Goal: Communication & Community: Answer question/provide support

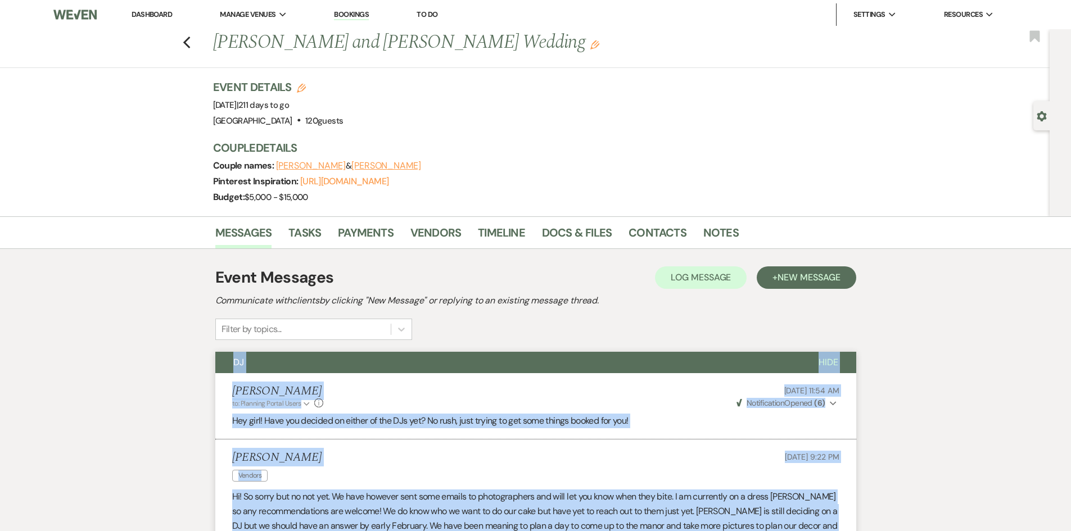
click at [142, 14] on link "Dashboard" at bounding box center [152, 15] width 40 height 10
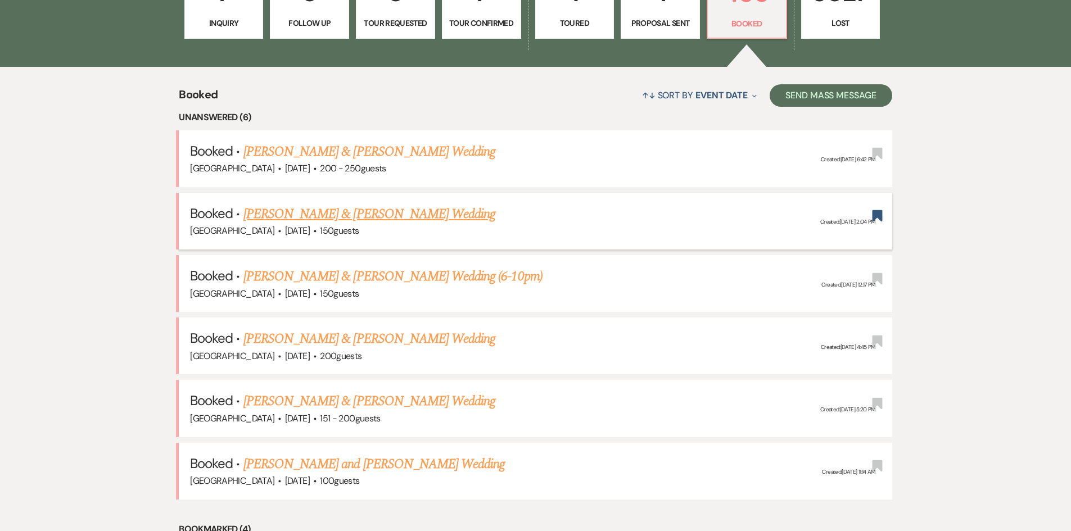
scroll to position [394, 0]
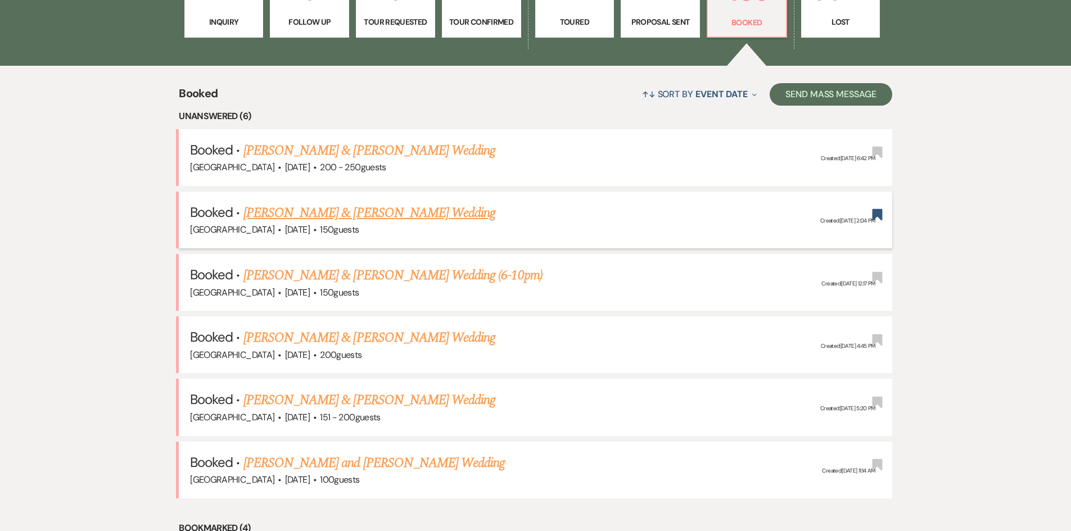
click at [359, 212] on link "[PERSON_NAME] & [PERSON_NAME] Wedding" at bounding box center [370, 213] width 252 height 20
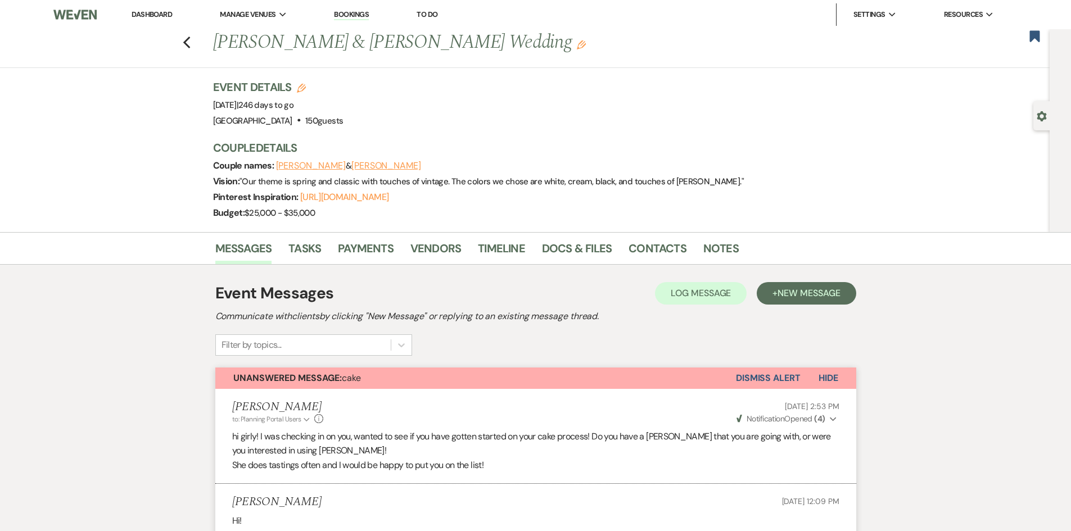
click at [780, 370] on button "Dismiss Alert" at bounding box center [768, 378] width 65 height 21
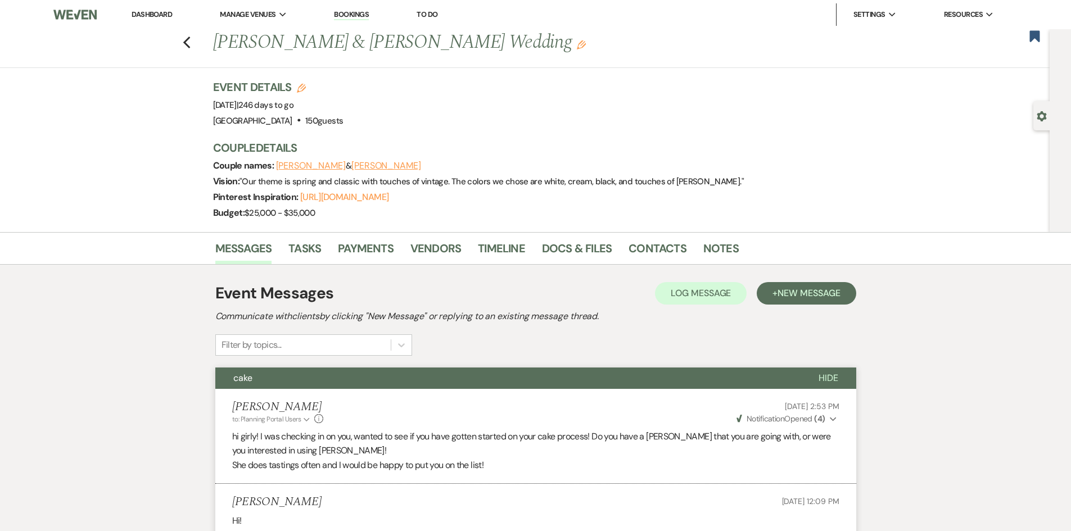
click at [164, 15] on link "Dashboard" at bounding box center [152, 15] width 40 height 10
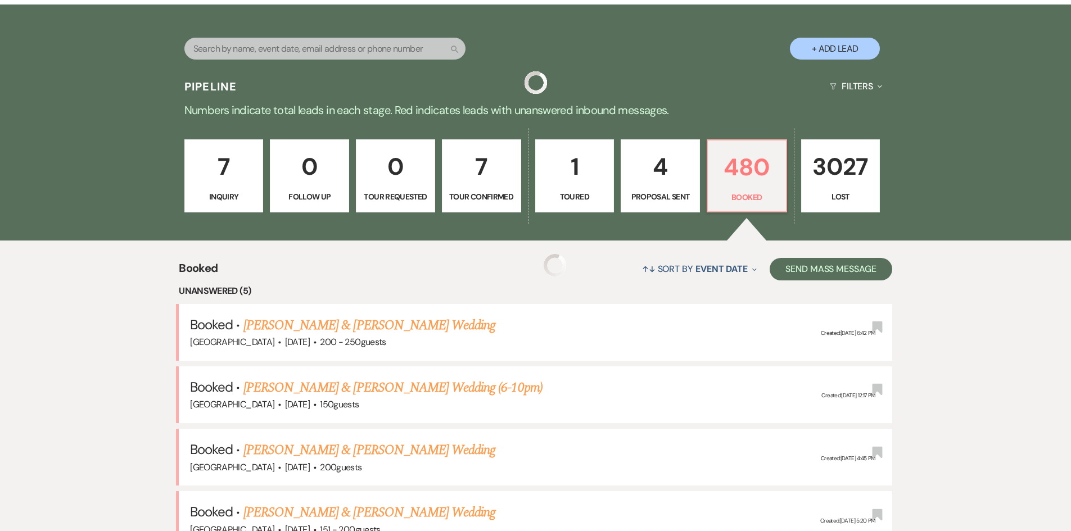
scroll to position [394, 0]
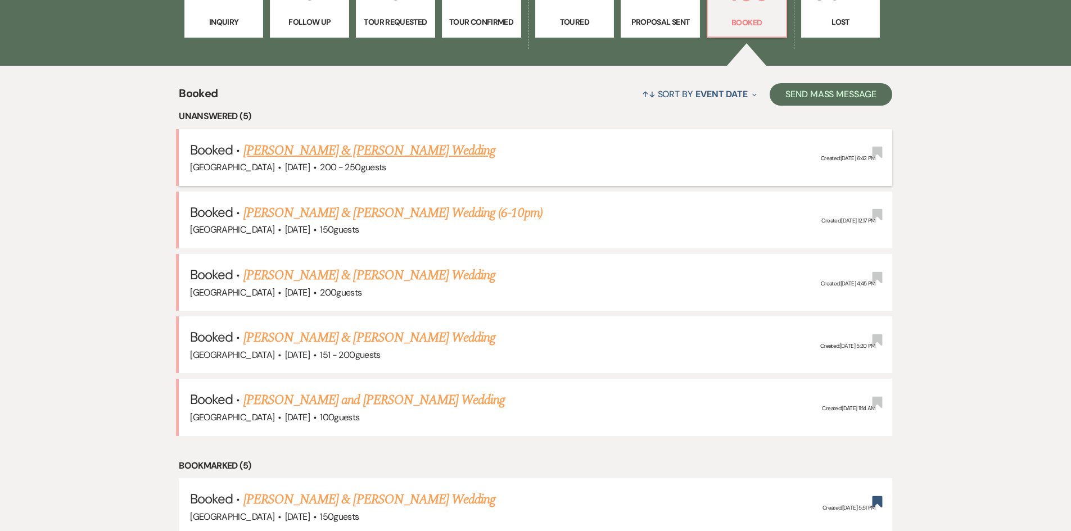
click at [390, 152] on link "[PERSON_NAME] & [PERSON_NAME] Wedding" at bounding box center [370, 151] width 252 height 20
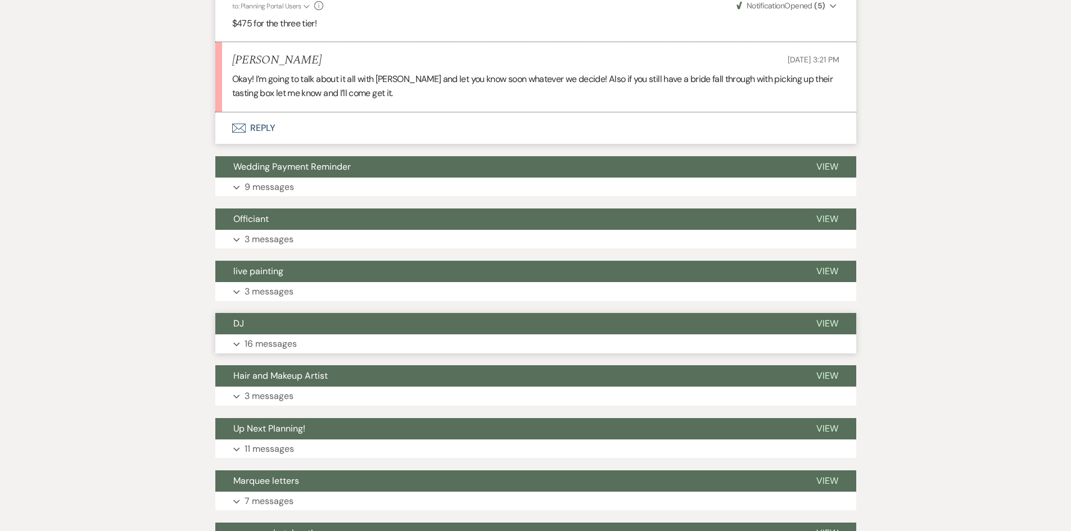
scroll to position [6526, 0]
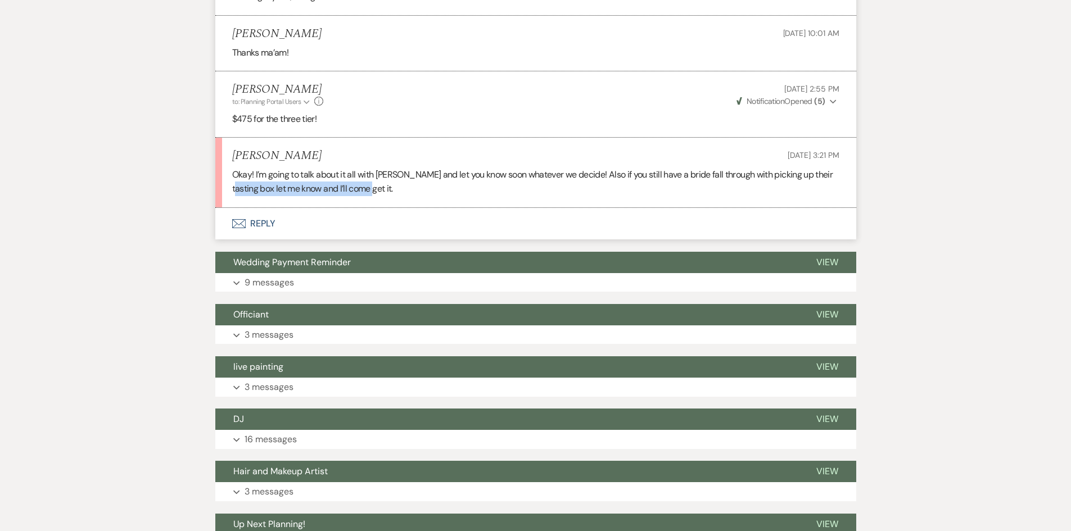
drag, startPoint x: 370, startPoint y: 161, endPoint x: 178, endPoint y: 177, distance: 191.9
click at [252, 208] on button "Envelope Reply" at bounding box center [535, 223] width 641 height 31
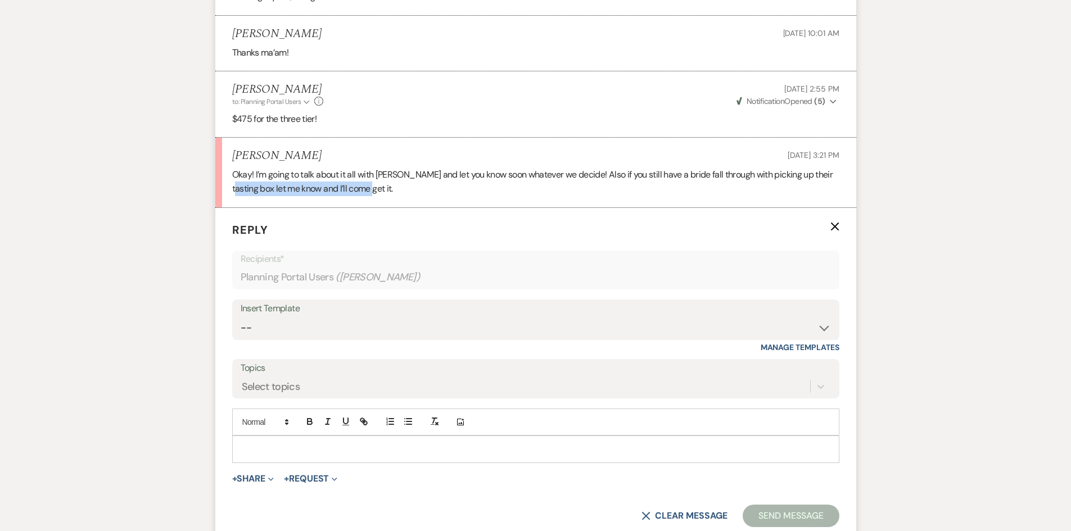
scroll to position [6607, 0]
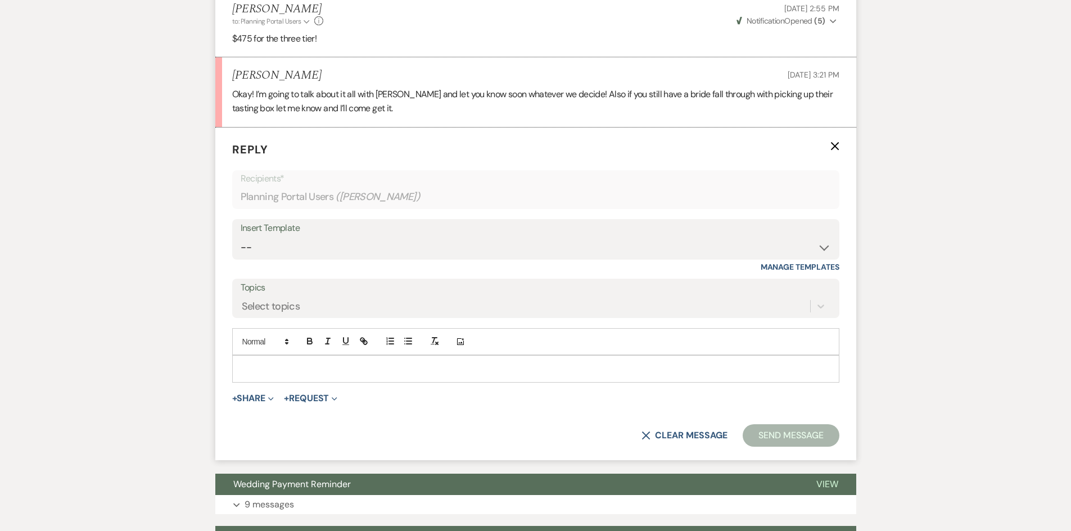
click at [296, 356] on div at bounding box center [536, 369] width 606 height 26
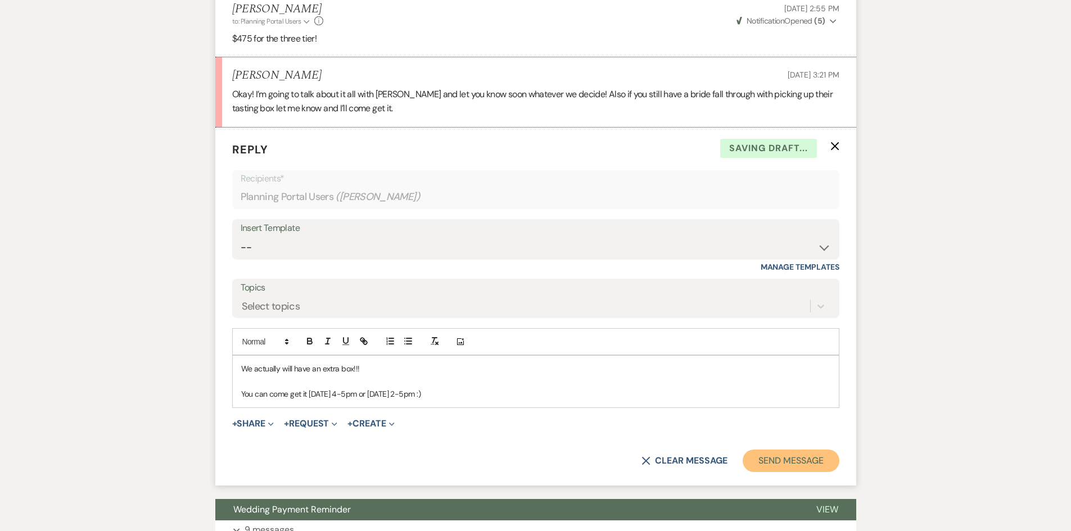
click at [790, 450] on button "Send Message" at bounding box center [791, 461] width 96 height 22
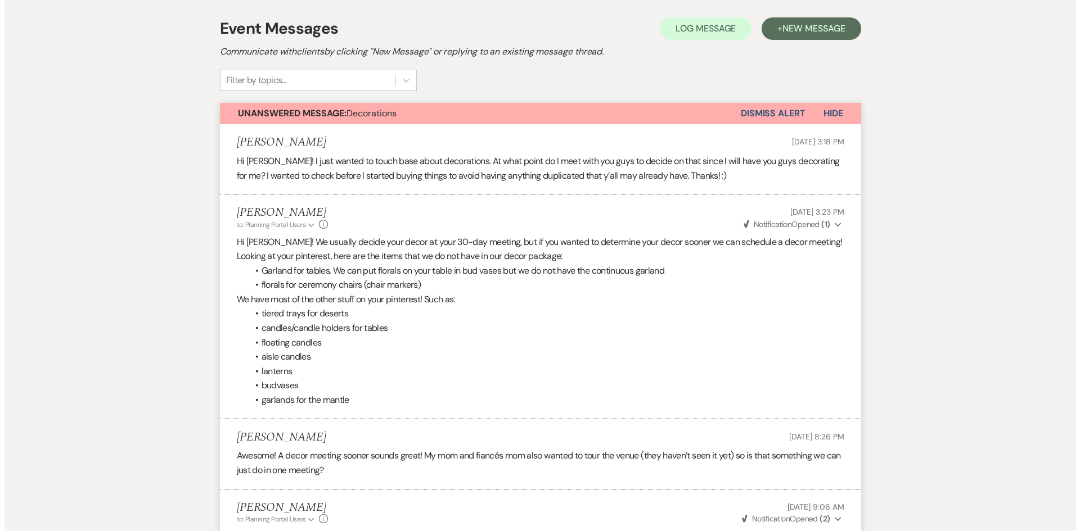
scroll to position [0, 0]
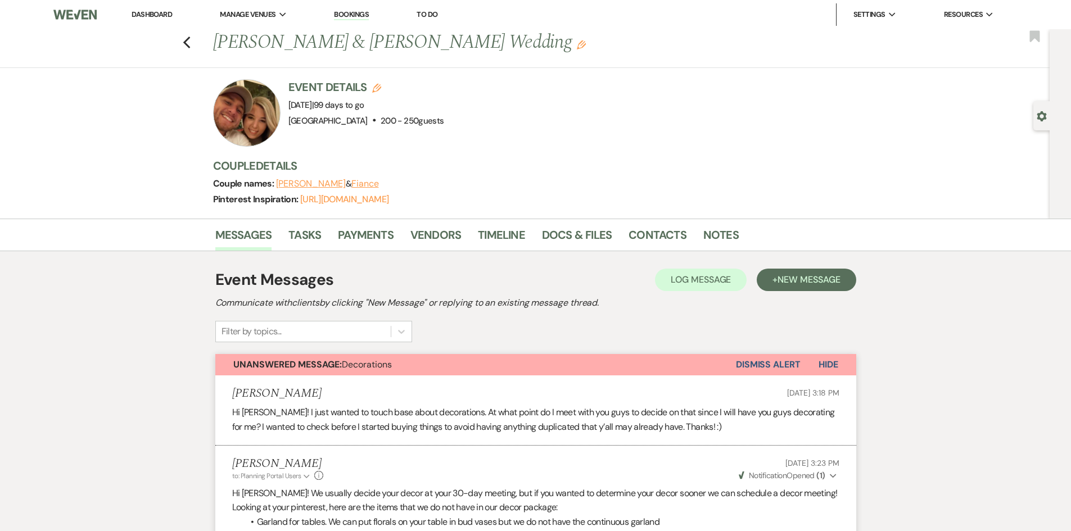
click at [161, 15] on link "Dashboard" at bounding box center [152, 15] width 40 height 10
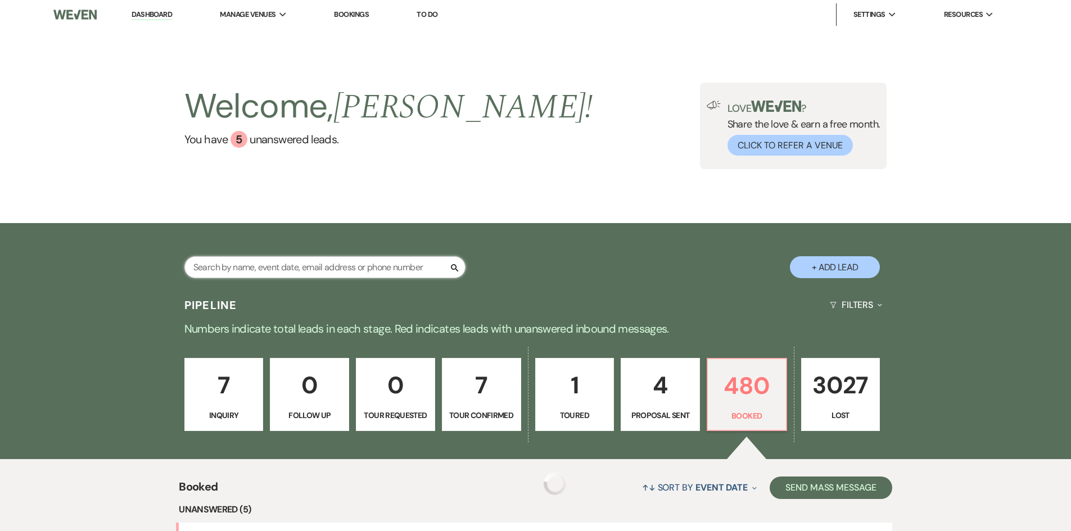
click at [349, 265] on input "text" at bounding box center [324, 267] width 281 height 22
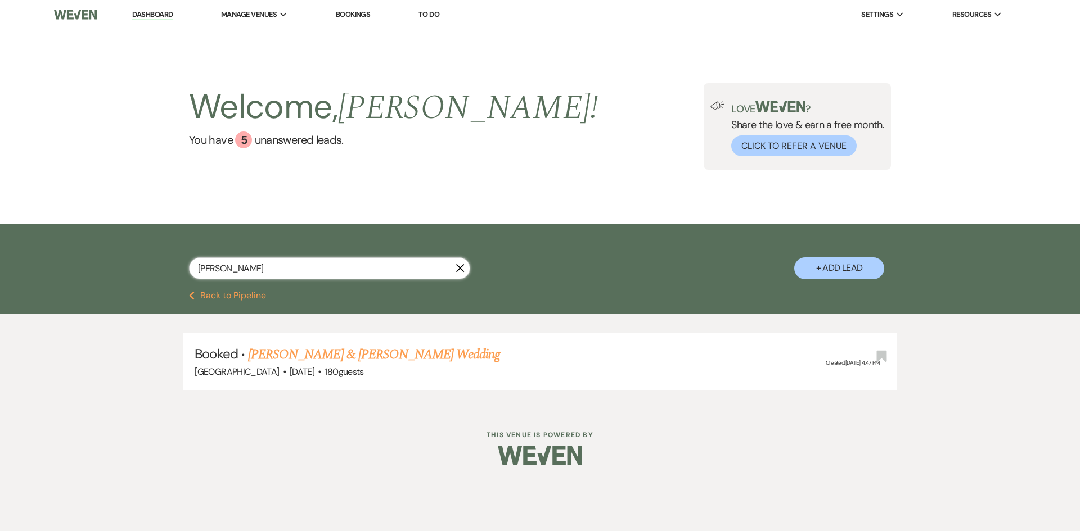
type input "[PERSON_NAME]"
